Goal: Information Seeking & Learning: Learn about a topic

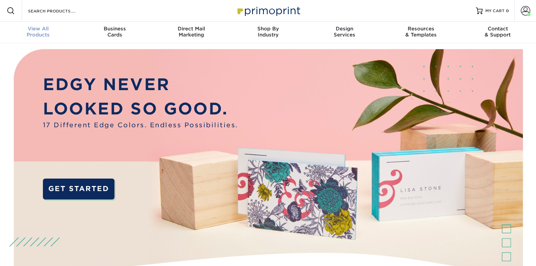
click at [39, 33] on div "View All Products" at bounding box center [38, 32] width 77 height 12
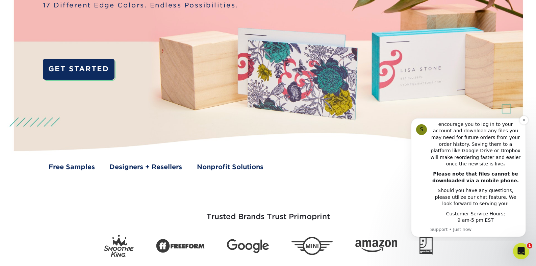
scroll to position [118, 0]
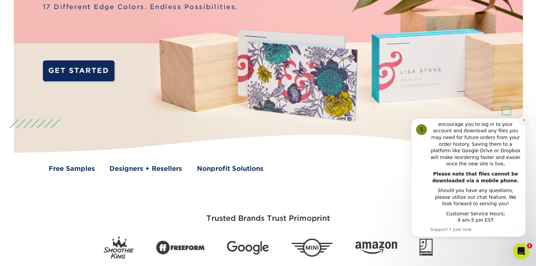
click at [522, 120] on icon "Dismiss notification" at bounding box center [524, 120] width 4 height 4
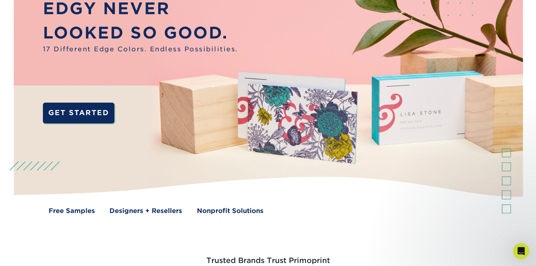
scroll to position [0, 0]
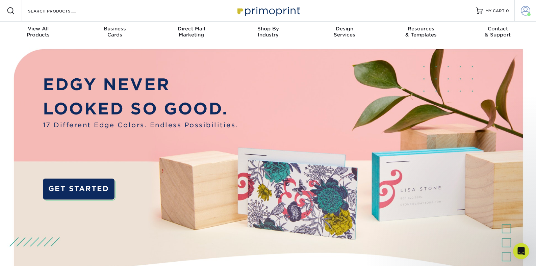
click at [525, 11] on span at bounding box center [525, 10] width 9 height 9
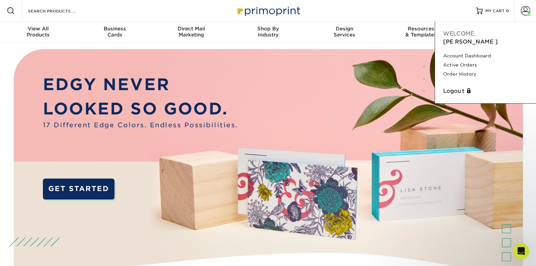
click at [352, 7] on div "Resources Menu Search Products Account Welcome, Diana Account Dashboard Active …" at bounding box center [268, 11] width 536 height 22
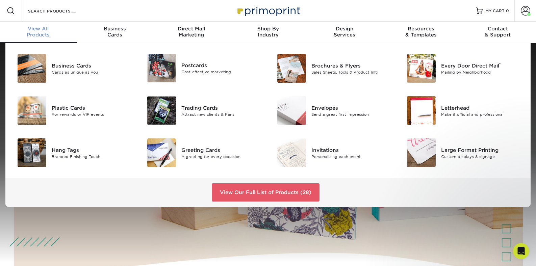
click at [44, 35] on div "View All Products" at bounding box center [38, 32] width 77 height 12
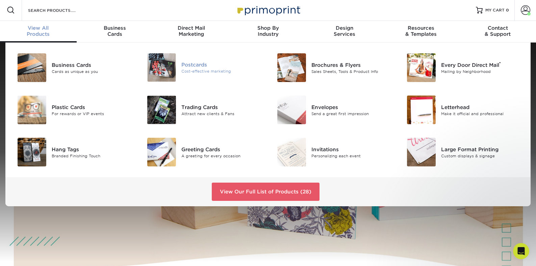
scroll to position [1, 0]
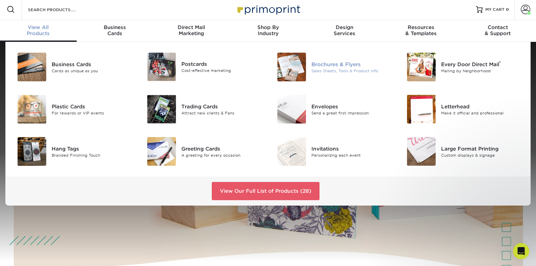
click at [336, 63] on div "Brochures & Flyers" at bounding box center [351, 63] width 81 height 7
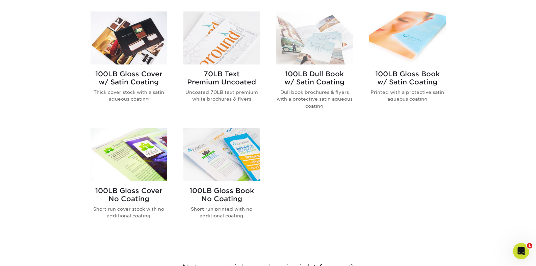
scroll to position [406, 0]
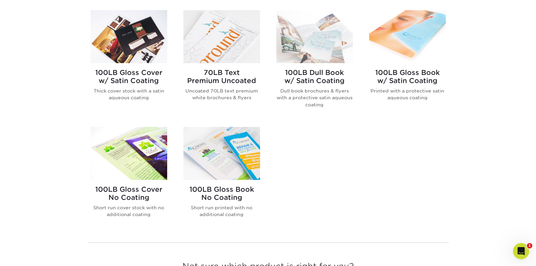
click at [140, 92] on p "Thick cover stock with a satin aqueous coating" at bounding box center [129, 94] width 77 height 14
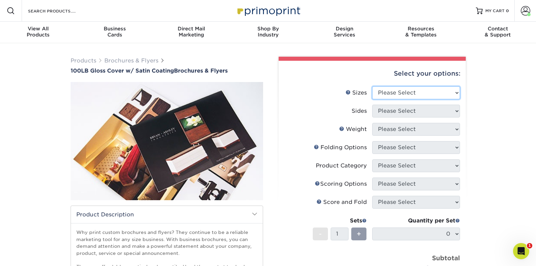
click at [442, 94] on select "Please Select 3.67" x 8.5" 4" x 8.5" 4" x 11" 4" x 12" 4.25" x 11" 5.5" x 8.5" …" at bounding box center [416, 92] width 88 height 13
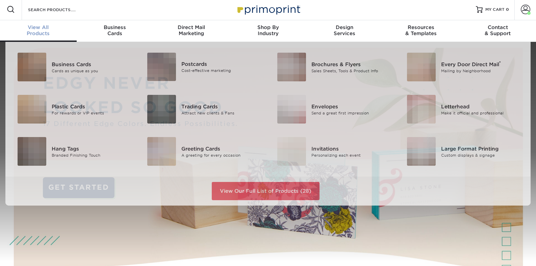
click at [49, 29] on span "View All" at bounding box center [38, 27] width 77 height 6
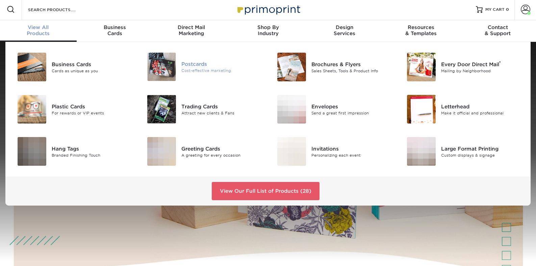
click at [192, 70] on div "Cost-effective marketing" at bounding box center [221, 71] width 81 height 6
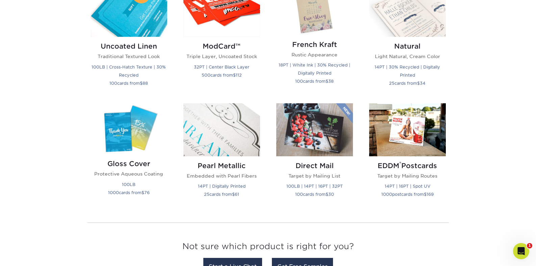
scroll to position [842, 0]
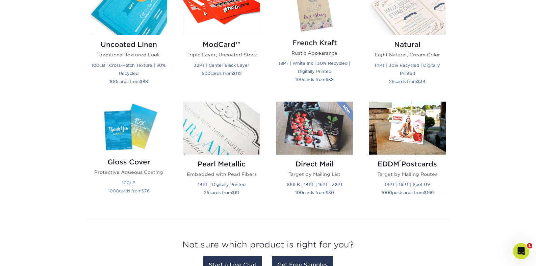
click at [127, 172] on p "Protective Aqueous Coating" at bounding box center [129, 172] width 77 height 7
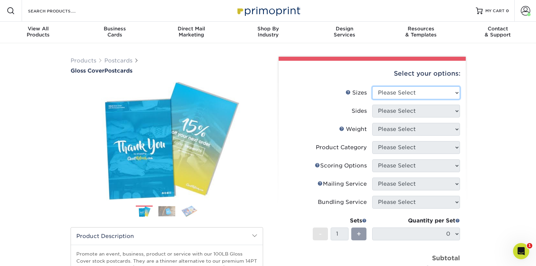
click at [417, 93] on select "Please Select 2" x 8" 3" x 4" 3" x 5" 3.5" x 8.5" 4" x 6" 4" x 9" 4.25" x 5.5" …" at bounding box center [416, 92] width 88 height 13
click at [379, 87] on select "Please Select 2" x 8" 3" x 4" 3" x 5" 3.5" x 8.5" 4" x 6" 4" x 9" 4.25" x 5.5" …" at bounding box center [416, 92] width 88 height 13
drag, startPoint x: 322, startPoint y: 83, endPoint x: 314, endPoint y: 73, distance: 12.5
click at [322, 82] on div "Select your options:" at bounding box center [372, 74] width 176 height 26
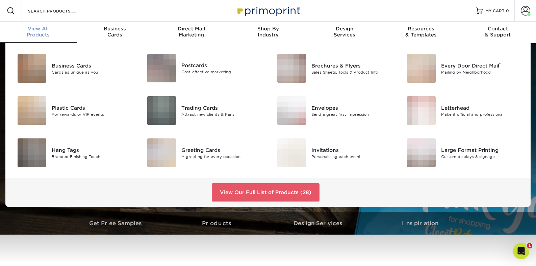
click at [41, 25] on link "View All Products" at bounding box center [38, 33] width 77 height 22
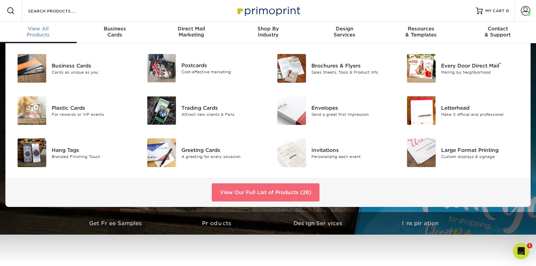
click at [269, 190] on link "View Our Full List of Products (28)" at bounding box center [266, 192] width 108 height 18
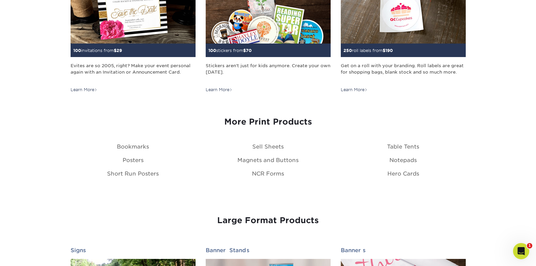
scroll to position [730, 0]
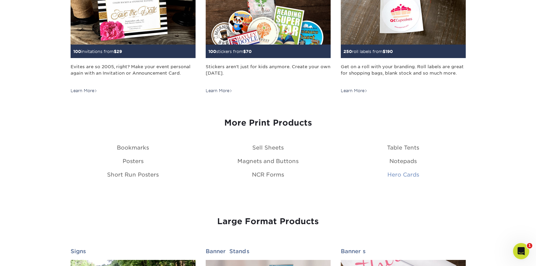
click at [395, 175] on link "Hero Cards" at bounding box center [403, 175] width 32 height 6
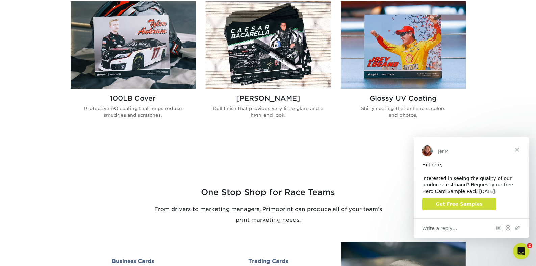
scroll to position [470, 0]
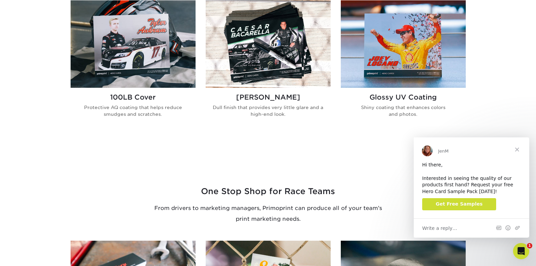
click at [517, 148] on span "Close" at bounding box center [517, 149] width 24 height 24
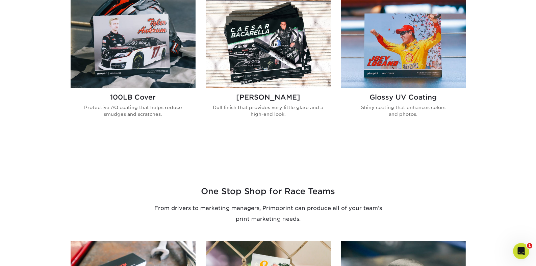
drag, startPoint x: 302, startPoint y: 142, endPoint x: 221, endPoint y: 136, distance: 81.6
click at [302, 142] on div "100LB Cover Protective AQ coating that helps reduce smudges and scratches. Matt…" at bounding box center [268, 72] width 405 height 145
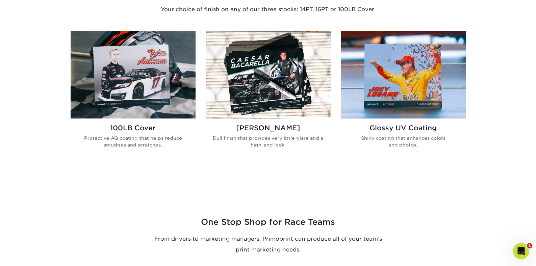
scroll to position [436, 0]
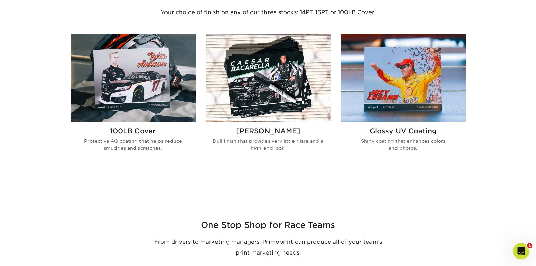
click at [150, 140] on p "Protective AQ coating that helps reduce smudges and scratches." at bounding box center [133, 145] width 114 height 14
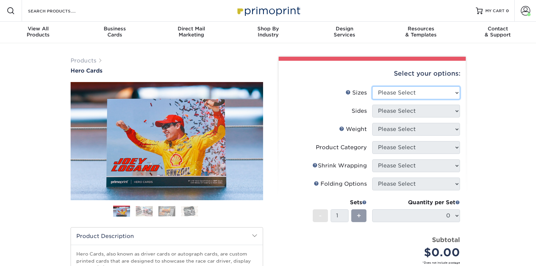
click at [414, 95] on select "Please Select 1.5" x 7" 4" x 6" 5" x 7" 6" x 8" 6" x 8.5" 6" x 9" 7" x 8.5" 7.5…" at bounding box center [416, 92] width 88 height 13
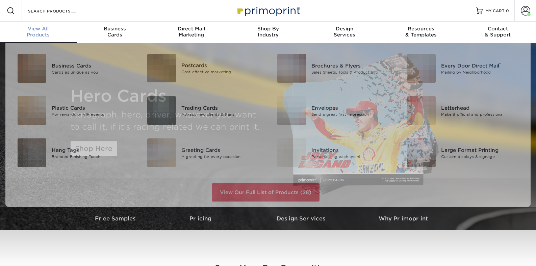
click at [36, 30] on span "View All" at bounding box center [38, 29] width 77 height 6
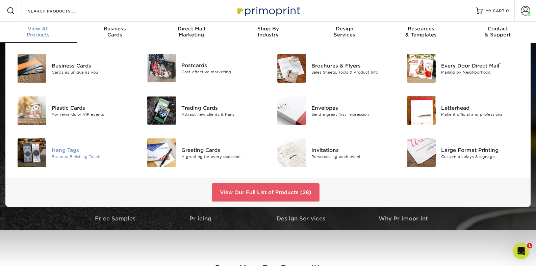
click at [76, 150] on div "Hang Tags" at bounding box center [92, 149] width 81 height 7
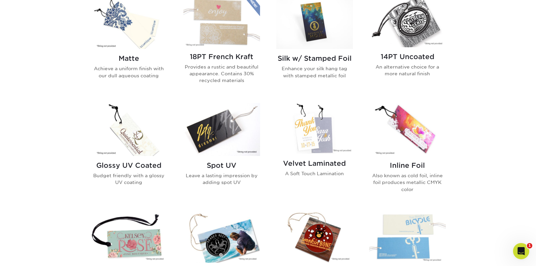
scroll to position [343, 0]
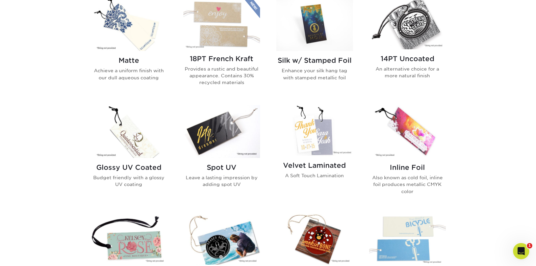
click at [142, 180] on p "Budget friendly with a glossy UV coating" at bounding box center [129, 181] width 77 height 14
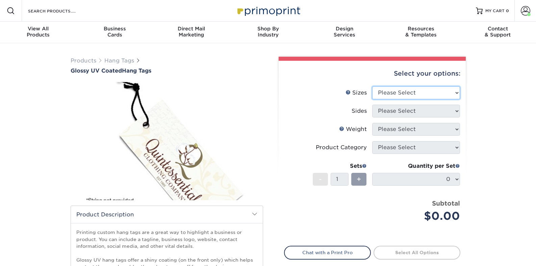
click at [411, 97] on select "Please Select 1.5" x 3.5" 1.75" x 3.5" 2" x 2" 2" x 3.5" 2" x 4" 2" x 6" 2.5" x…" at bounding box center [416, 92] width 88 height 13
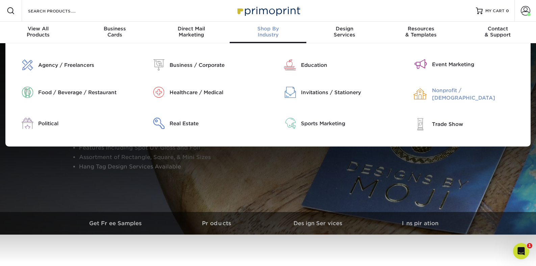
click at [448, 94] on div "Nonprofit / [DEMOGRAPHIC_DATA]" at bounding box center [479, 94] width 94 height 15
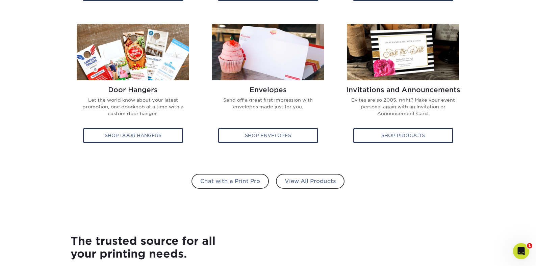
scroll to position [410, 0]
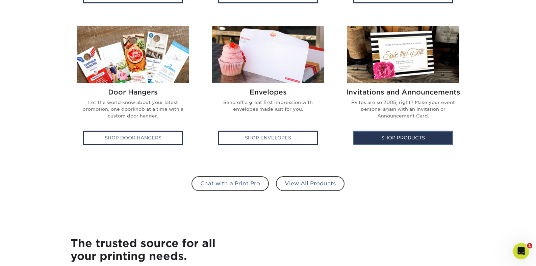
click at [403, 138] on div "Shop Products" at bounding box center [403, 138] width 100 height 14
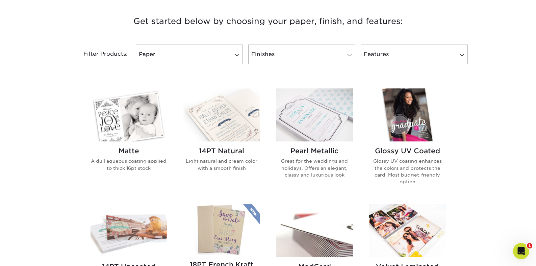
scroll to position [252, 0]
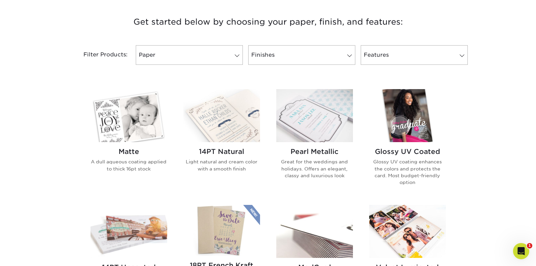
click at [412, 174] on p "Glossy UV coating enhances the colors and protects the card. Most budget-friend…" at bounding box center [407, 172] width 77 height 28
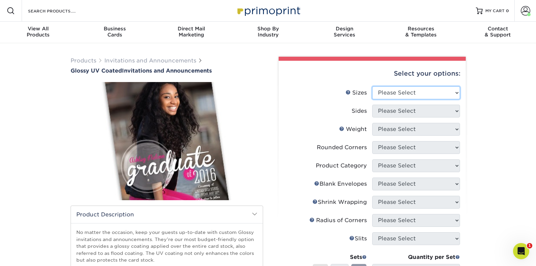
click at [442, 93] on select "Please Select 4.25" x 5.5" 4.25" x 6" 5" x 7" 5.5" x 8.5" 6" x 6"" at bounding box center [416, 92] width 88 height 13
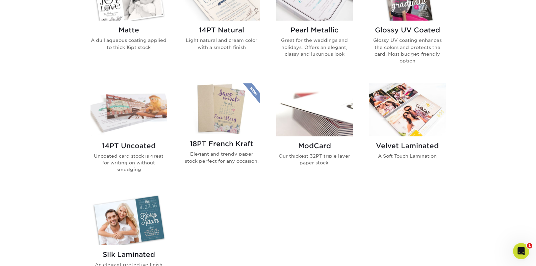
scroll to position [375, 0]
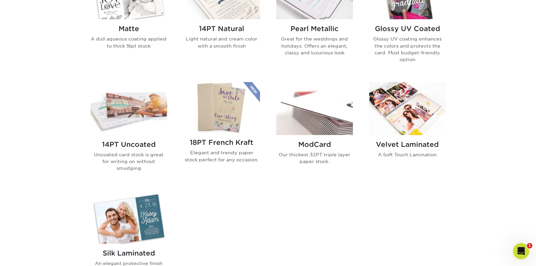
click at [108, 151] on div "14PT Uncoated Uncoated card stock is great for writing on without smudging" at bounding box center [129, 159] width 77 height 48
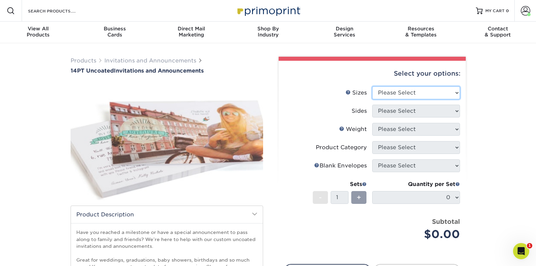
click at [424, 95] on select "Please Select 4.25" x 5.5" 4.25" x 6" 5" x 7" 5.5" x 8.5" 6" x 6"" at bounding box center [416, 92] width 88 height 13
click at [405, 95] on select "Please Select 4.25" x 5.5" 4.25" x 6" 5" x 7" 5.5" x 8.5" 6" x 6"" at bounding box center [416, 92] width 88 height 13
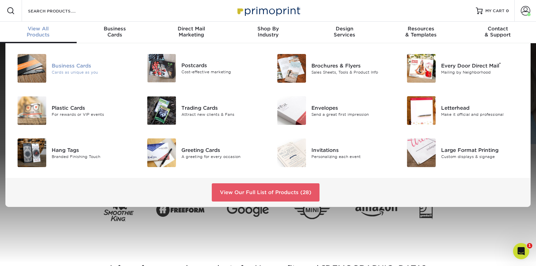
click at [67, 71] on div "Cards as unique as you" at bounding box center [92, 72] width 81 height 6
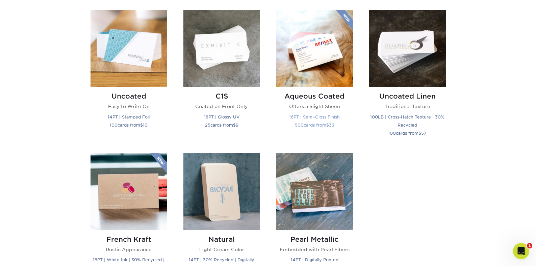
scroll to position [626, 0]
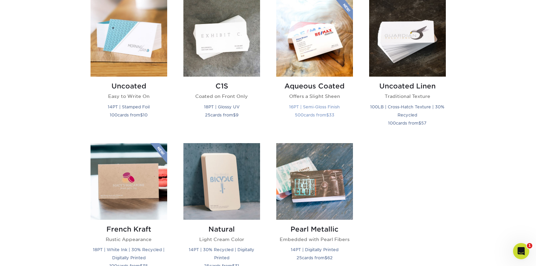
click at [310, 88] on h2 "Aqueous Coated" at bounding box center [314, 86] width 77 height 8
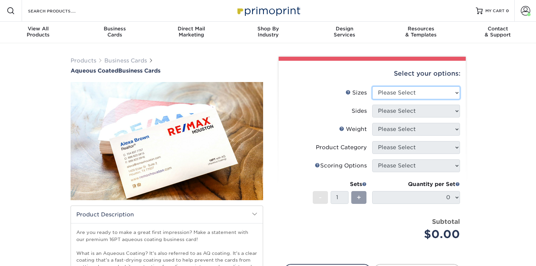
click at [405, 89] on select "Please Select 1.5" x 3.5" - Mini 1.75" x 3.5" - Mini 2" x 3" - Mini 2" x 3.5" -…" at bounding box center [416, 92] width 88 height 13
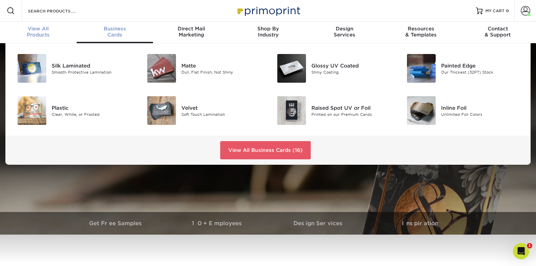
click at [40, 34] on div "View All Products" at bounding box center [38, 32] width 77 height 12
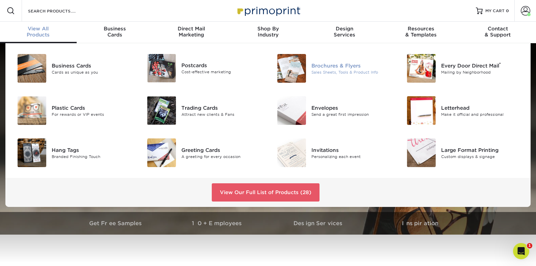
click at [332, 71] on div "Sales Sheets, Tools & Product Info" at bounding box center [351, 72] width 81 height 6
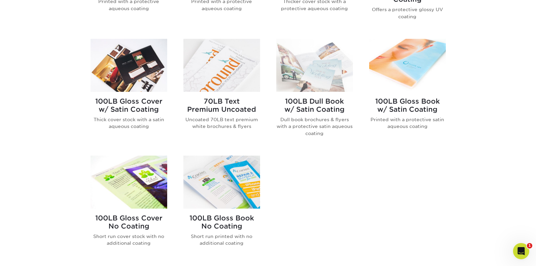
scroll to position [376, 0]
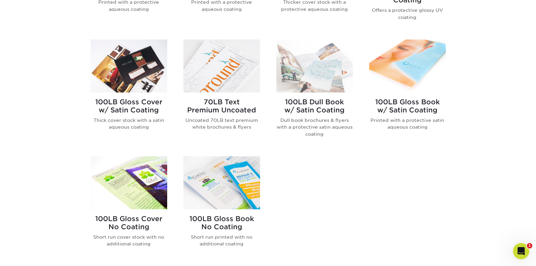
click at [150, 103] on h2 "100LB Gloss Cover w/ Satin Coating" at bounding box center [129, 106] width 77 height 16
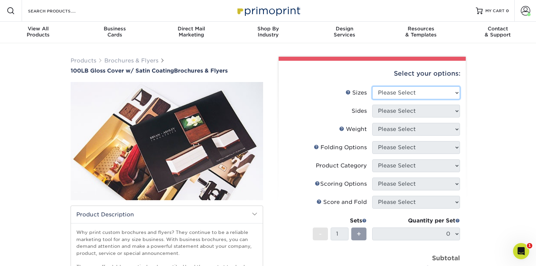
click at [409, 92] on select "Please Select 3.67" x 8.5" 4" x 8.5" 4" x 11" 4" x 12" 4.25" x 11" 5.5" x 8.5" …" at bounding box center [416, 92] width 88 height 13
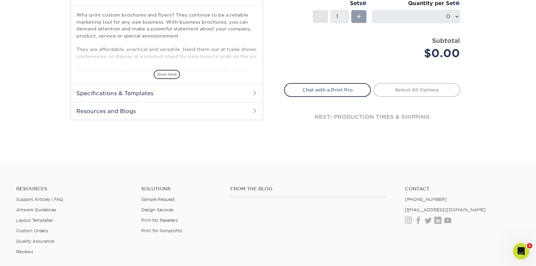
scroll to position [220, 0]
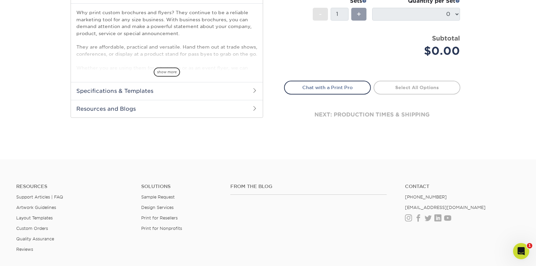
click at [252, 88] on span at bounding box center [254, 90] width 5 height 5
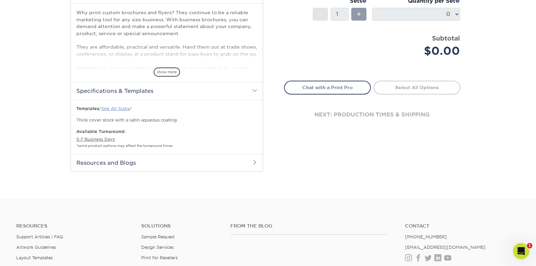
click at [119, 110] on link "See All Sizes" at bounding box center [115, 108] width 28 height 5
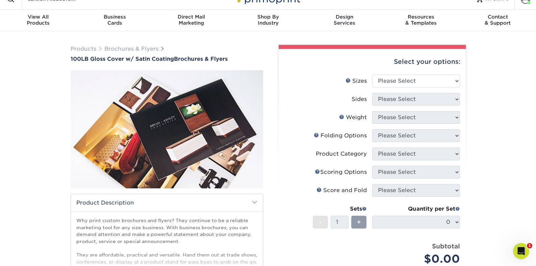
scroll to position [0, 0]
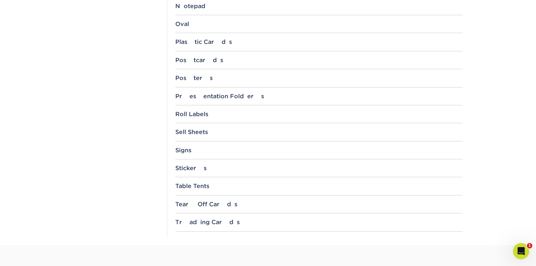
scroll to position [687, 0]
click at [192, 61] on div "Postcards" at bounding box center [318, 59] width 287 height 7
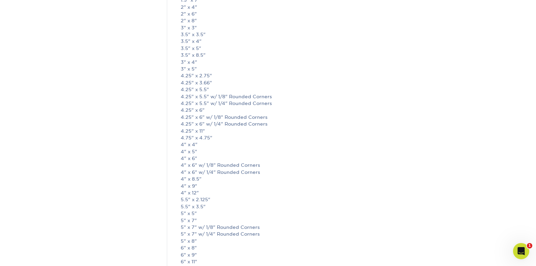
scroll to position [764, 0]
click at [192, 145] on link "4" x 4"" at bounding box center [189, 144] width 17 height 5
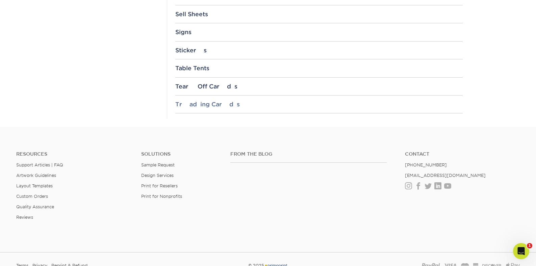
scroll to position [1150, 0]
click at [205, 102] on div "Trading Cards" at bounding box center [318, 102] width 287 height 7
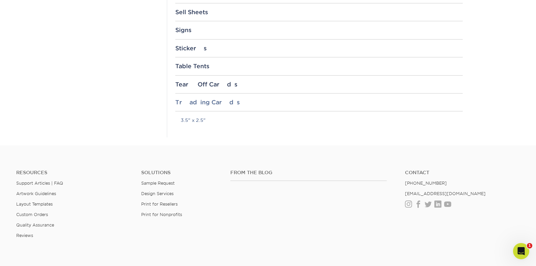
scroll to position [1147, 0]
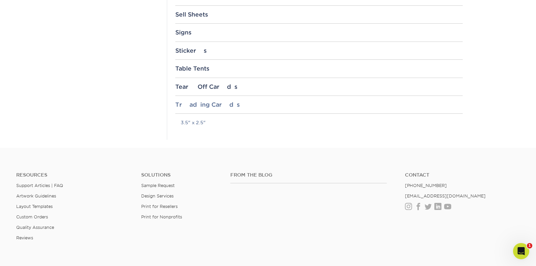
click at [210, 103] on div "Trading Cards" at bounding box center [318, 104] width 287 height 7
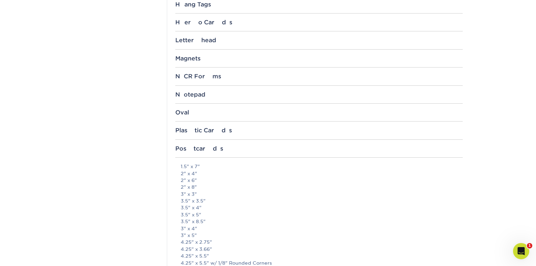
scroll to position [589, 0]
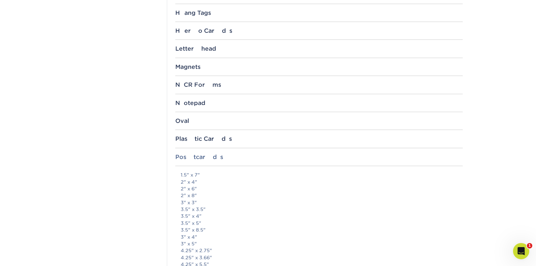
click at [198, 157] on div "Postcards" at bounding box center [318, 157] width 287 height 7
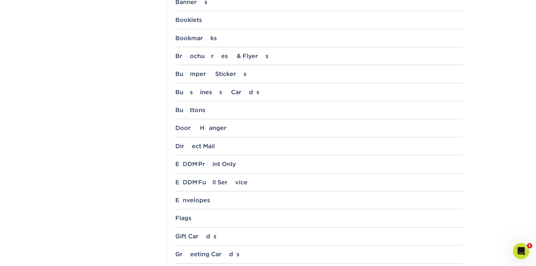
scroll to position [327, 0]
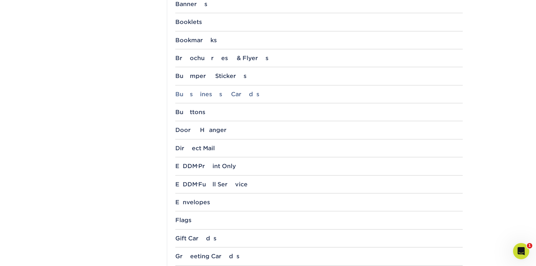
click at [211, 96] on div "Business Cards" at bounding box center [318, 94] width 287 height 7
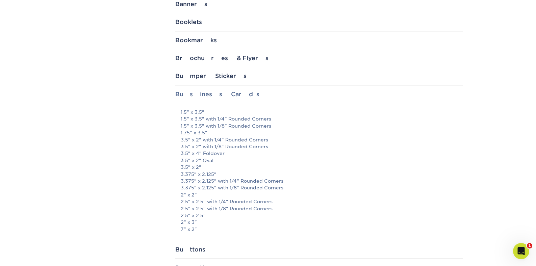
click at [211, 96] on div "Business Cards" at bounding box center [318, 94] width 287 height 7
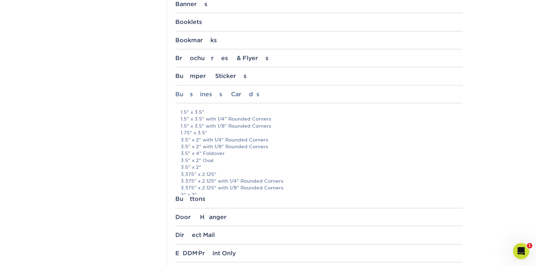
scroll to position [327, 0]
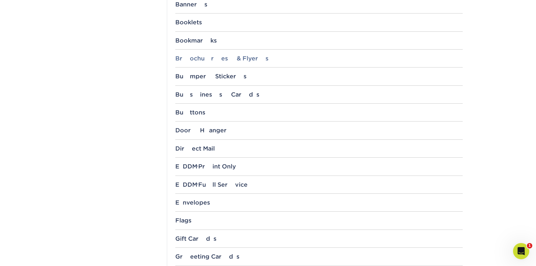
click at [225, 59] on div "Brochures & Flyers" at bounding box center [318, 58] width 287 height 7
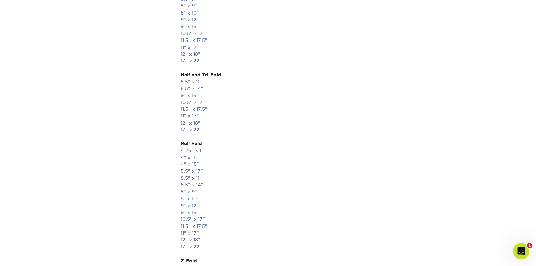
scroll to position [1348, 0]
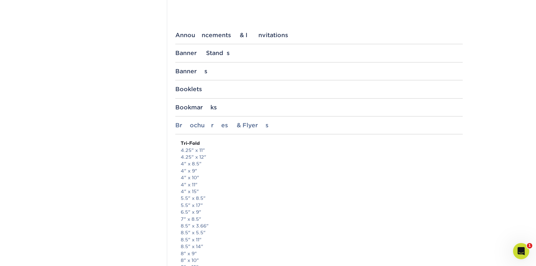
click at [223, 126] on div "Brochures & Flyers" at bounding box center [318, 125] width 287 height 7
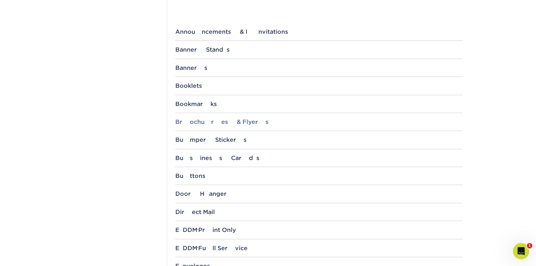
scroll to position [263, 0]
click at [205, 101] on div "Bookmarks" at bounding box center [318, 103] width 287 height 7
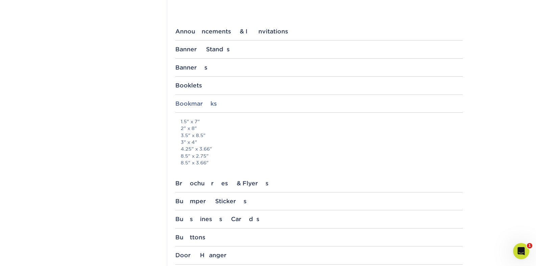
click at [196, 104] on div "Bookmarks" at bounding box center [318, 103] width 287 height 7
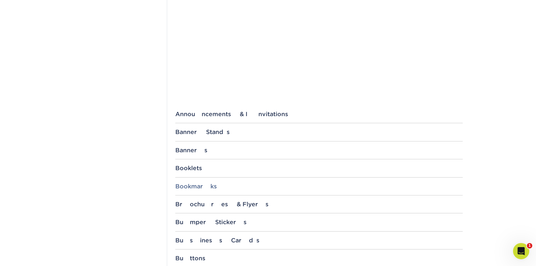
scroll to position [0, 0]
